Goal: Information Seeking & Learning: Learn about a topic

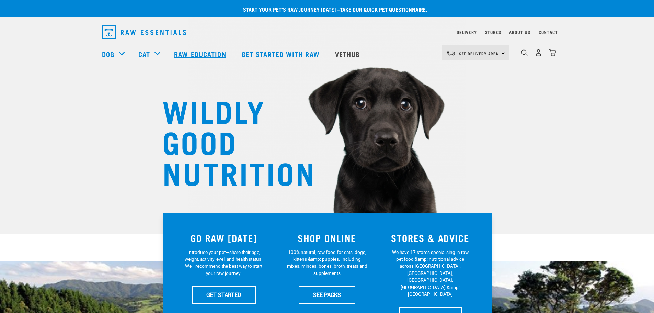
click at [188, 55] on link "Raw Education" at bounding box center [200, 53] width 67 height 27
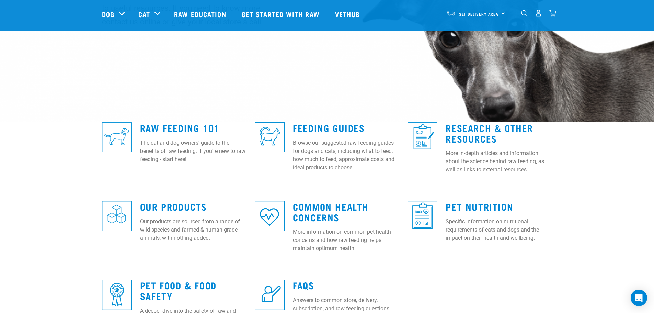
scroll to position [137, 0]
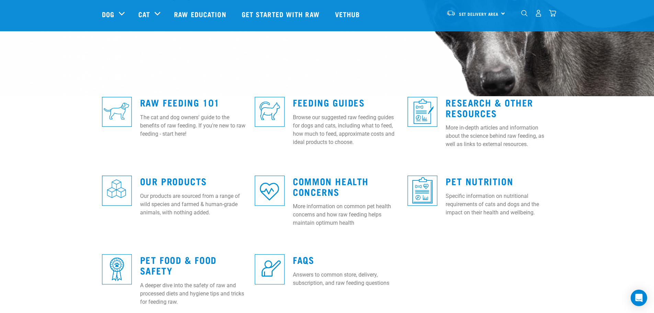
click at [425, 192] on img at bounding box center [423, 191] width 30 height 30
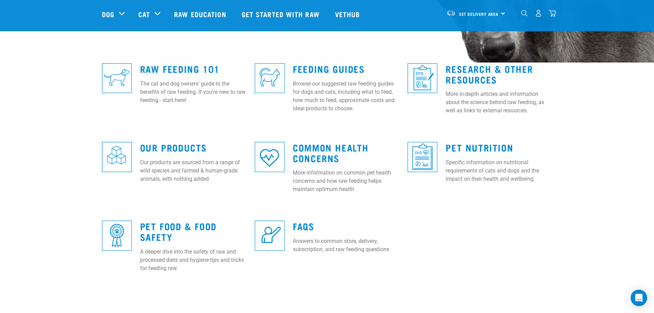
scroll to position [172, 0]
click at [116, 68] on img at bounding box center [117, 78] width 30 height 30
click at [156, 65] on link "Raw Feeding 101" at bounding box center [180, 67] width 80 height 5
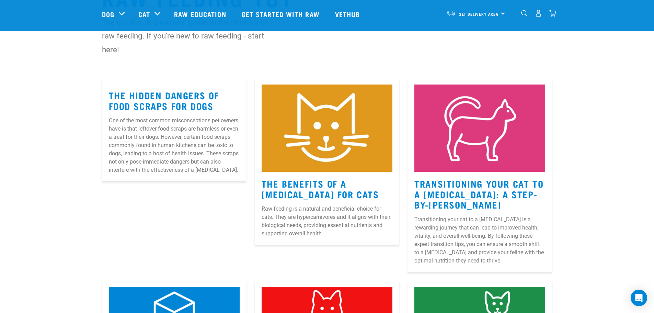
scroll to position [103, 0]
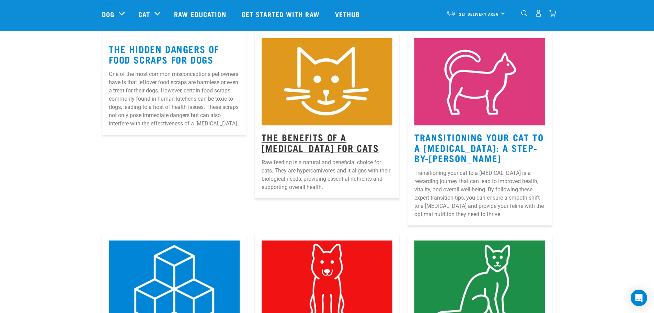
click at [291, 141] on link "The Benefits Of A Raw Diet For Cats" at bounding box center [320, 142] width 117 height 16
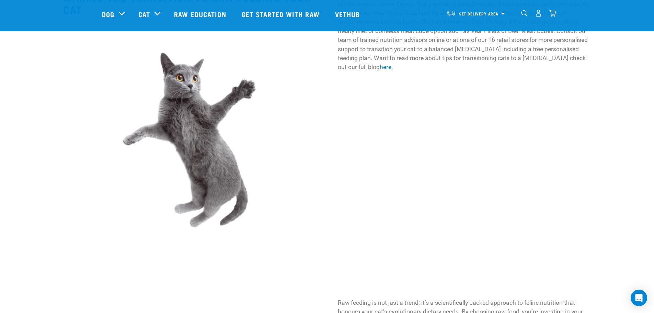
scroll to position [893, 0]
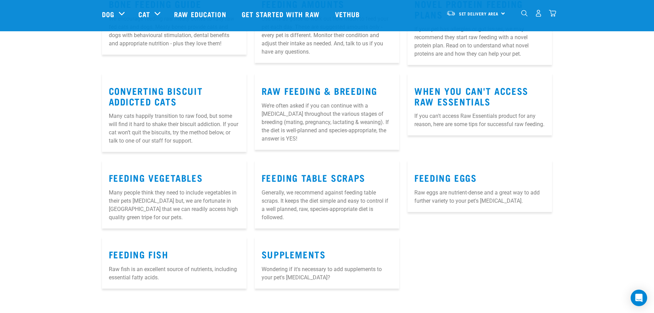
scroll to position [806, 0]
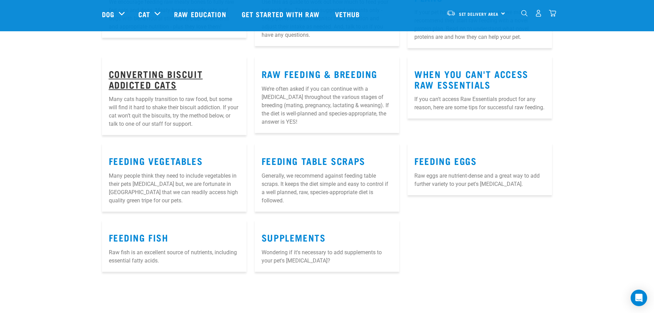
click at [153, 72] on link "Converting Biscuit Addicted Cats" at bounding box center [156, 79] width 94 height 16
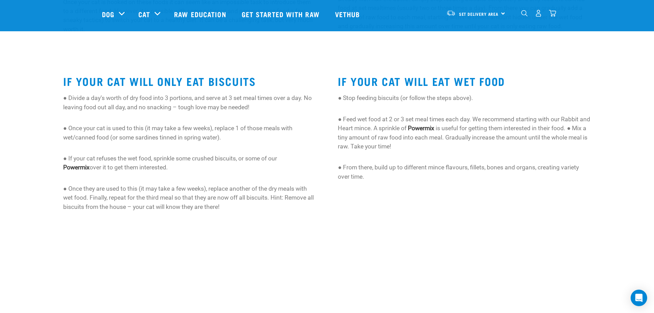
scroll to position [206, 0]
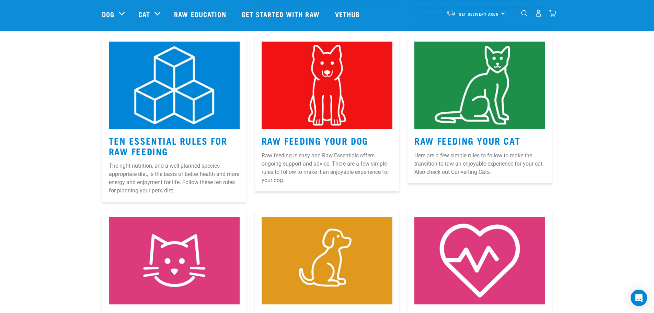
scroll to position [291, 0]
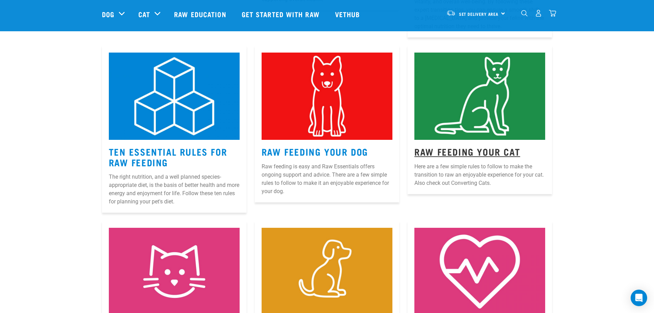
click at [502, 151] on link "Raw Feeding Your Cat" at bounding box center [468, 151] width 106 height 5
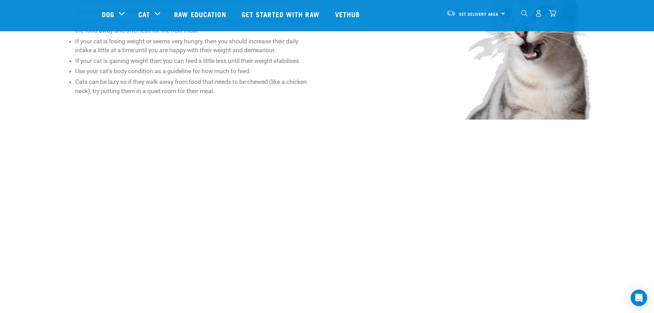
scroll to position [825, 0]
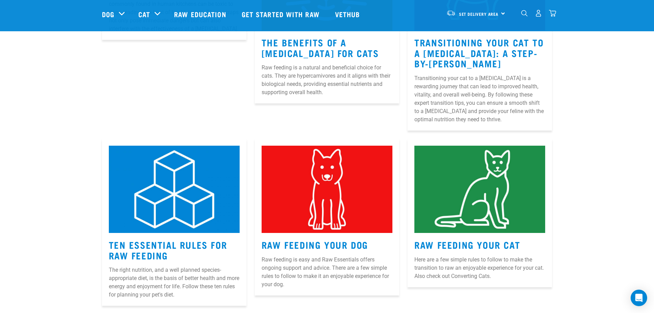
scroll to position [188, 0]
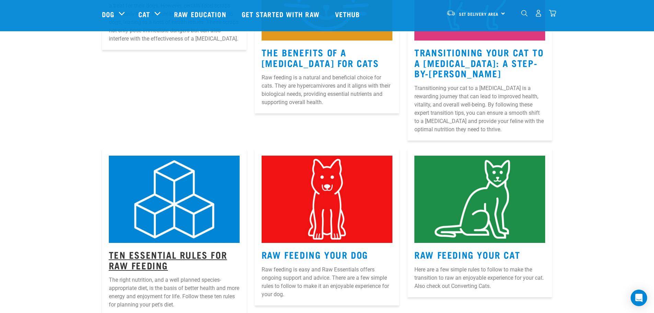
click at [132, 265] on link "Ten Essential Rules for Raw Feeding" at bounding box center [168, 260] width 119 height 16
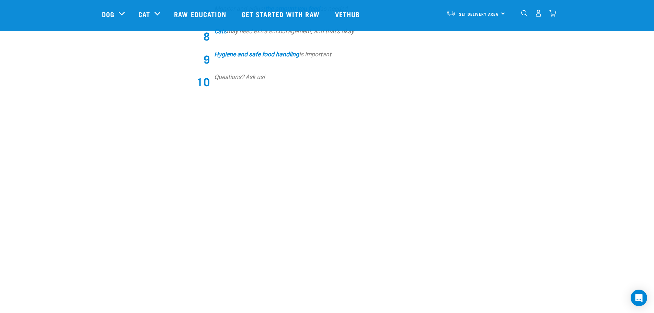
scroll to position [412, 0]
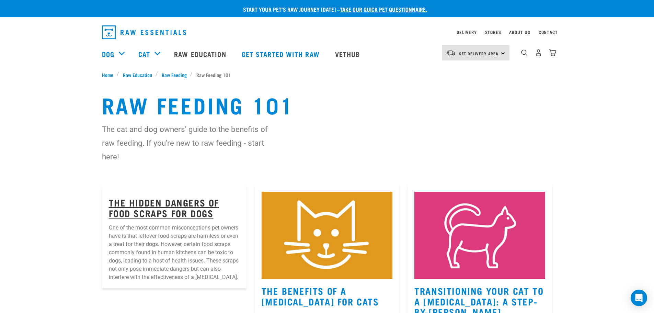
drag, startPoint x: 205, startPoint y: 210, endPoint x: 208, endPoint y: 208, distance: 3.5
click at [205, 210] on link "The Hidden Dangers of Food Scraps for Dogs" at bounding box center [164, 208] width 111 height 16
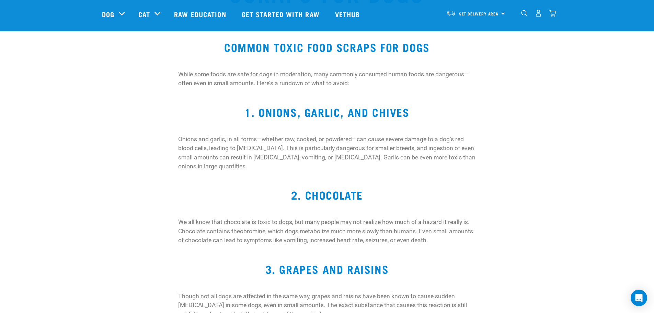
scroll to position [137, 0]
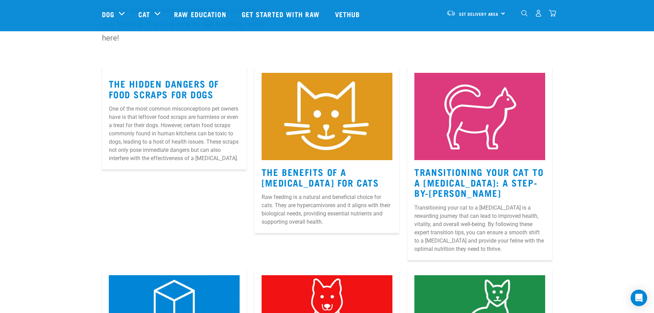
scroll to position [69, 0]
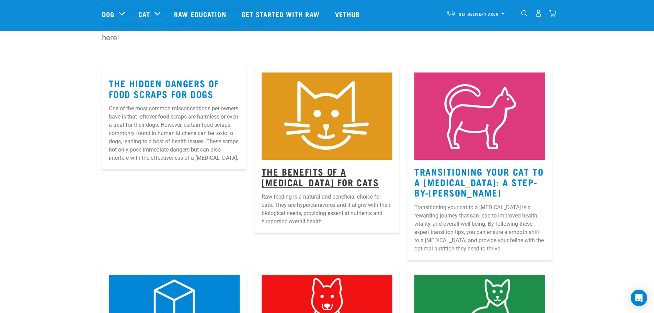
click at [268, 173] on link "The Benefits Of A [MEDICAL_DATA] For Cats" at bounding box center [320, 177] width 117 height 16
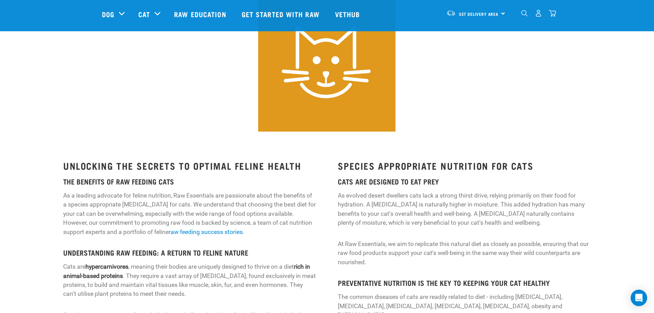
scroll to position [103, 0]
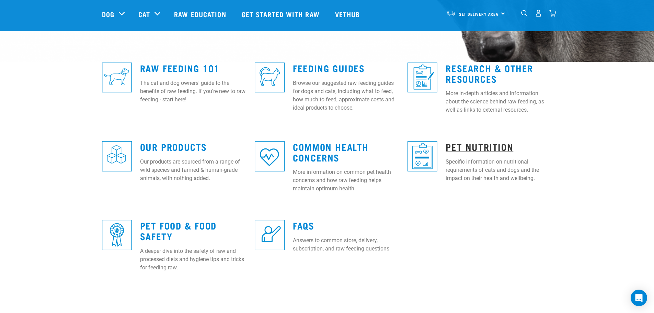
click at [470, 145] on link "Pet Nutrition" at bounding box center [480, 146] width 68 height 5
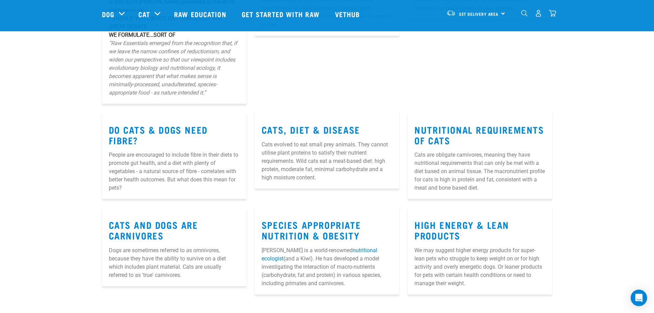
scroll to position [206, 0]
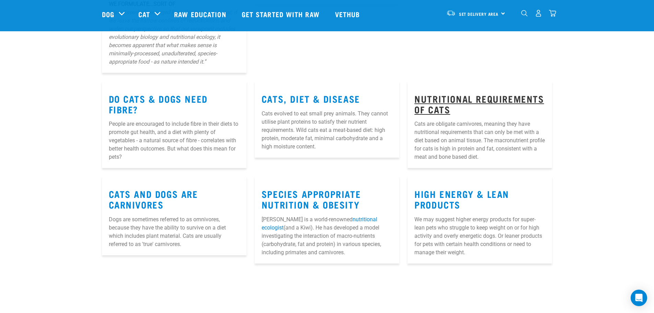
click at [439, 96] on link "Nutritional Requirements of Cats" at bounding box center [480, 104] width 130 height 16
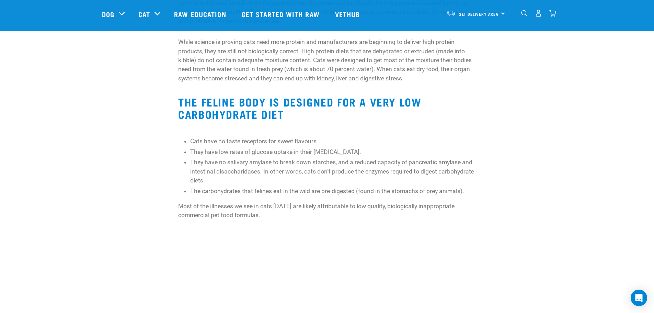
scroll to position [687, 0]
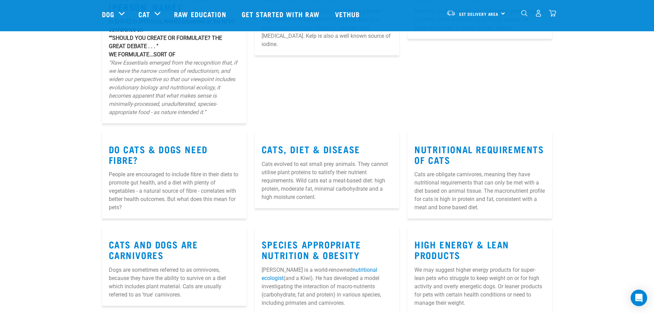
scroll to position [154, 0]
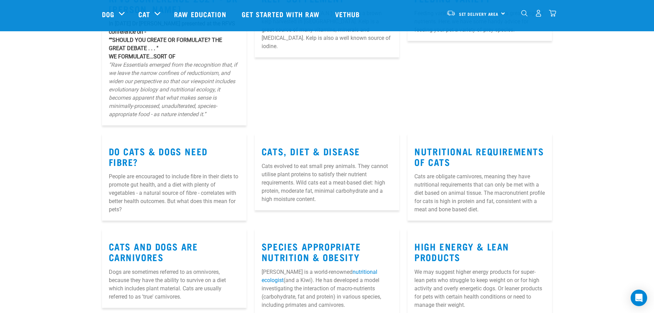
click at [328, 93] on div "Kelp Supplement Ascophyllum nodosum (A.N.) seaweed is a brown kelp harvested in…" at bounding box center [327, 53] width 153 height 153
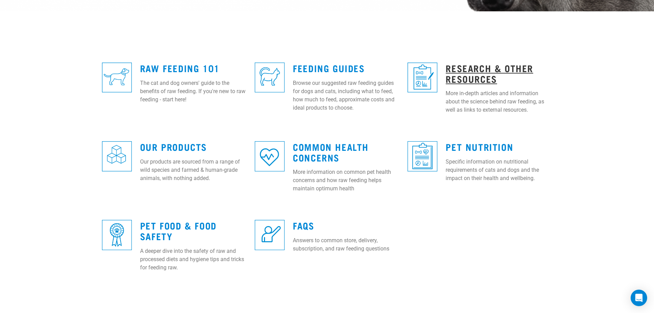
click at [488, 68] on link "Research & Other Resources" at bounding box center [490, 73] width 88 height 16
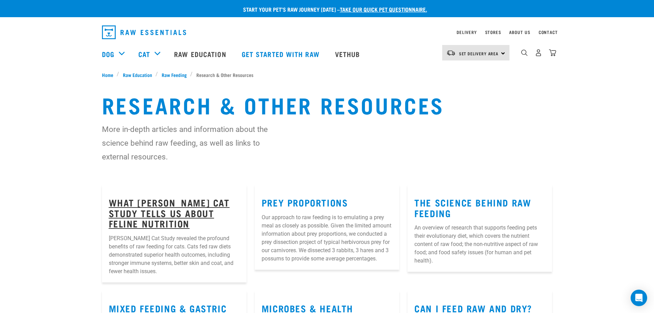
click at [185, 207] on link "What [PERSON_NAME] Cat Study Tells Us About Feline Nutrition" at bounding box center [169, 213] width 121 height 26
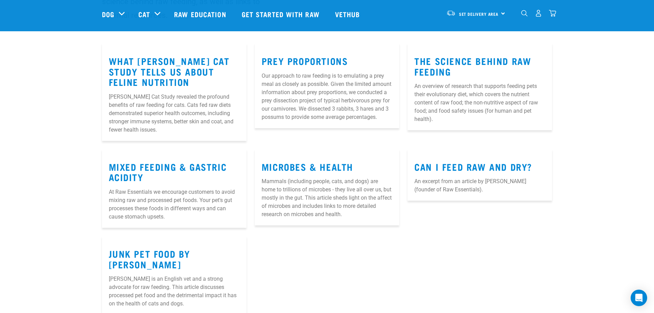
scroll to position [103, 0]
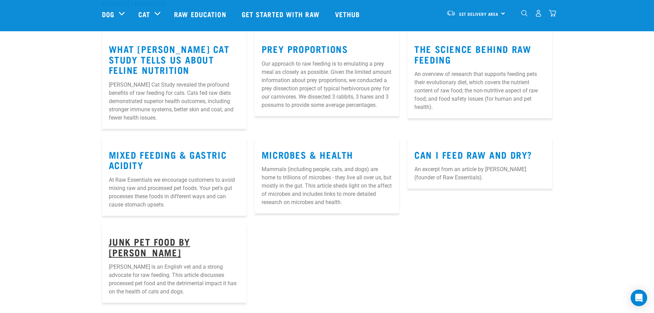
click at [120, 248] on link "Junk Pet Food by [PERSON_NAME]" at bounding box center [150, 247] width 82 height 16
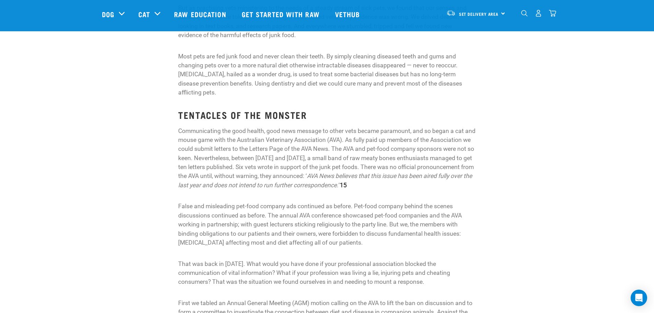
scroll to position [2061, 0]
